Goal: Information Seeking & Learning: Learn about a topic

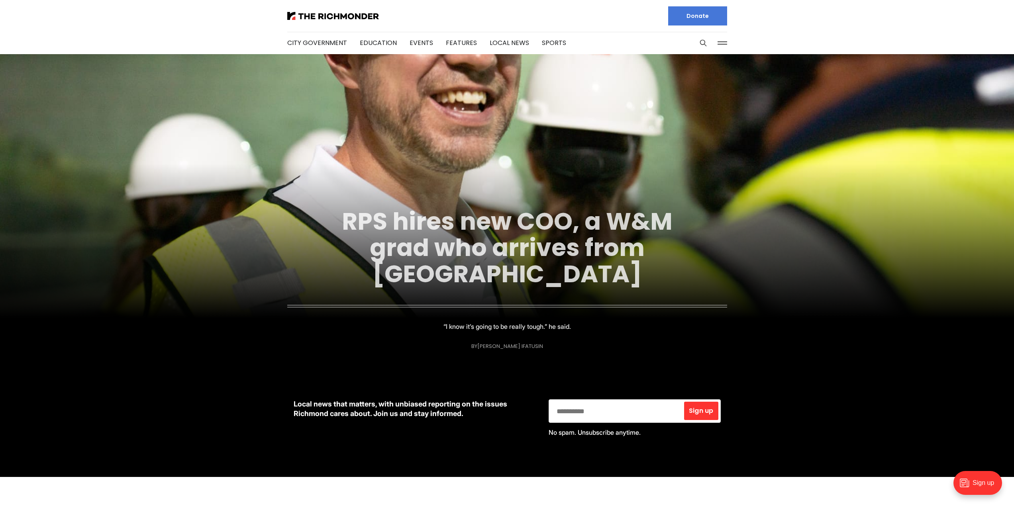
click at [493, 241] on link "RPS hires new COO, a W&M grad who arrives from [GEOGRAPHIC_DATA]" at bounding box center [507, 248] width 331 height 86
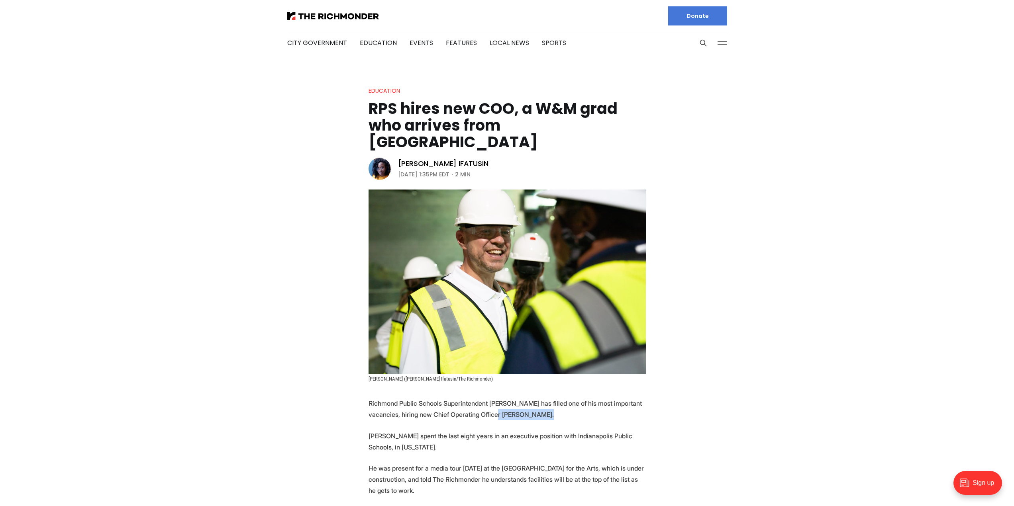
drag, startPoint x: 497, startPoint y: 399, endPoint x: 538, endPoint y: 397, distance: 41.5
click at [538, 398] on p "Richmond Public Schools Superintendent [PERSON_NAME] has filled one of his most…" at bounding box center [506, 409] width 277 height 22
click at [393, 431] on p "[PERSON_NAME] spent the last eight years in an executive position with Indianap…" at bounding box center [506, 442] width 277 height 22
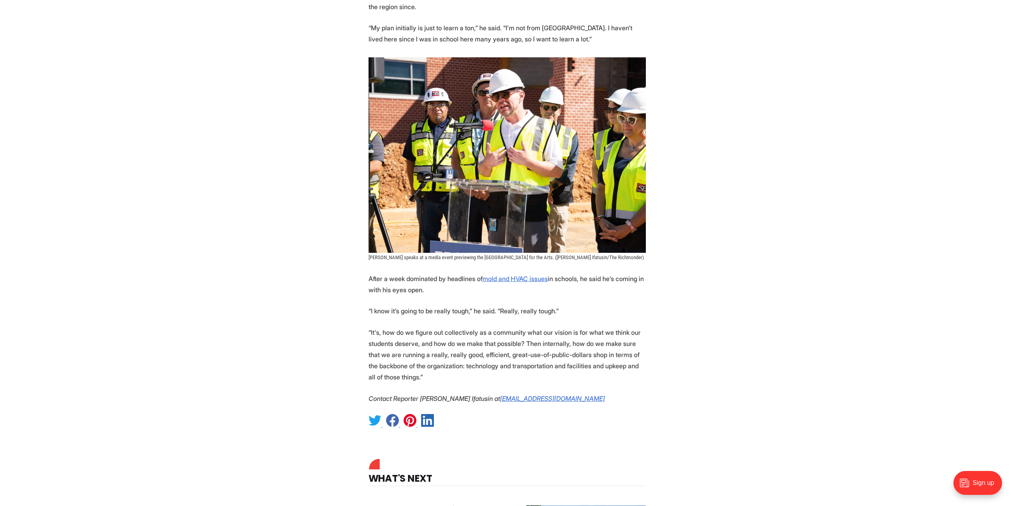
scroll to position [637, 0]
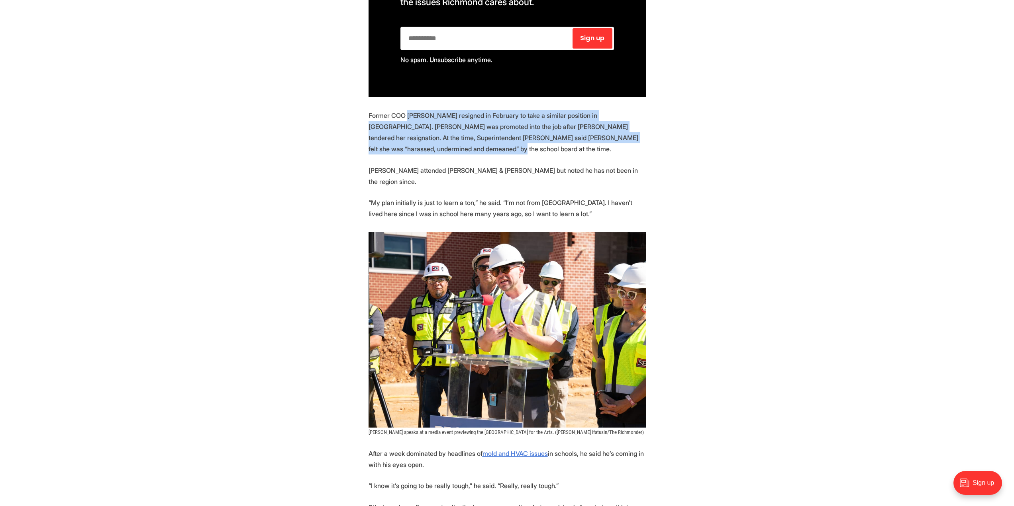
drag, startPoint x: 424, startPoint y: 135, endPoint x: 406, endPoint y: 96, distance: 42.2
click at [406, 96] on section "Richmond Public Schools Superintendent [PERSON_NAME] has filled one of his most…" at bounding box center [507, 183] width 1014 height 844
click at [406, 110] on p "Former COO [PERSON_NAME] resigned in February to take a similar position in [GE…" at bounding box center [506, 132] width 277 height 45
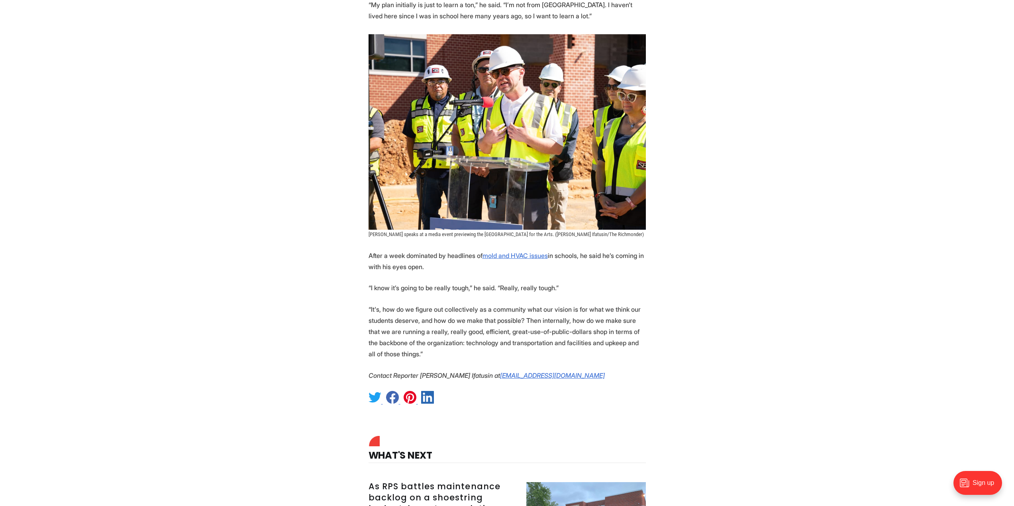
scroll to position [837, 0]
